Goal: Find specific page/section: Find specific page/section

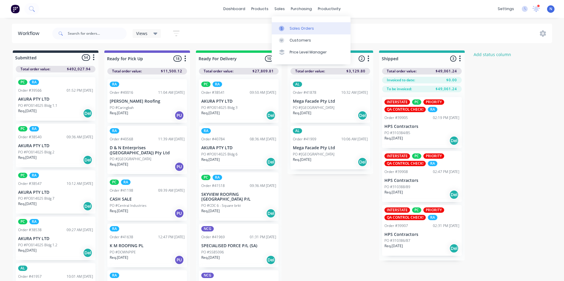
drag, startPoint x: 0, startPoint y: 0, endPoint x: 306, endPoint y: 30, distance: 307.2
click at [306, 30] on div "Sales Orders" at bounding box center [301, 28] width 24 height 5
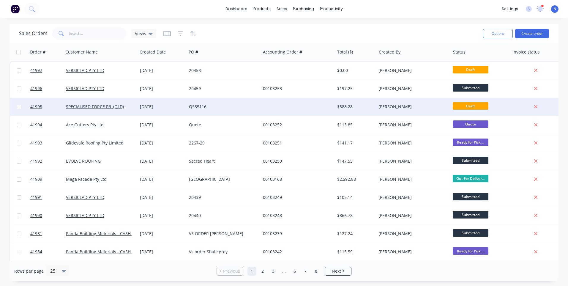
click at [268, 103] on div at bounding box center [298, 107] width 74 height 18
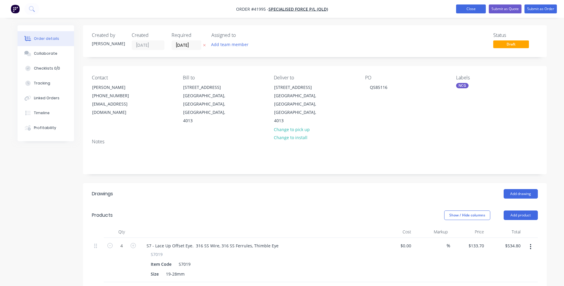
click at [460, 7] on button "Close" at bounding box center [471, 8] width 30 height 9
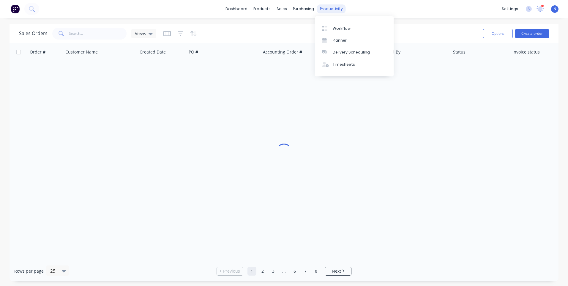
click at [329, 12] on div "productivity" at bounding box center [331, 8] width 29 height 9
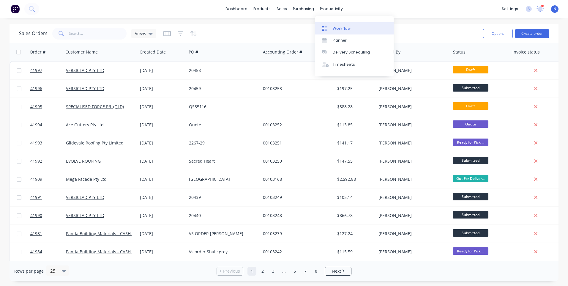
click at [348, 30] on div "Workflow" at bounding box center [342, 28] width 18 height 5
